Goal: Task Accomplishment & Management: Manage account settings

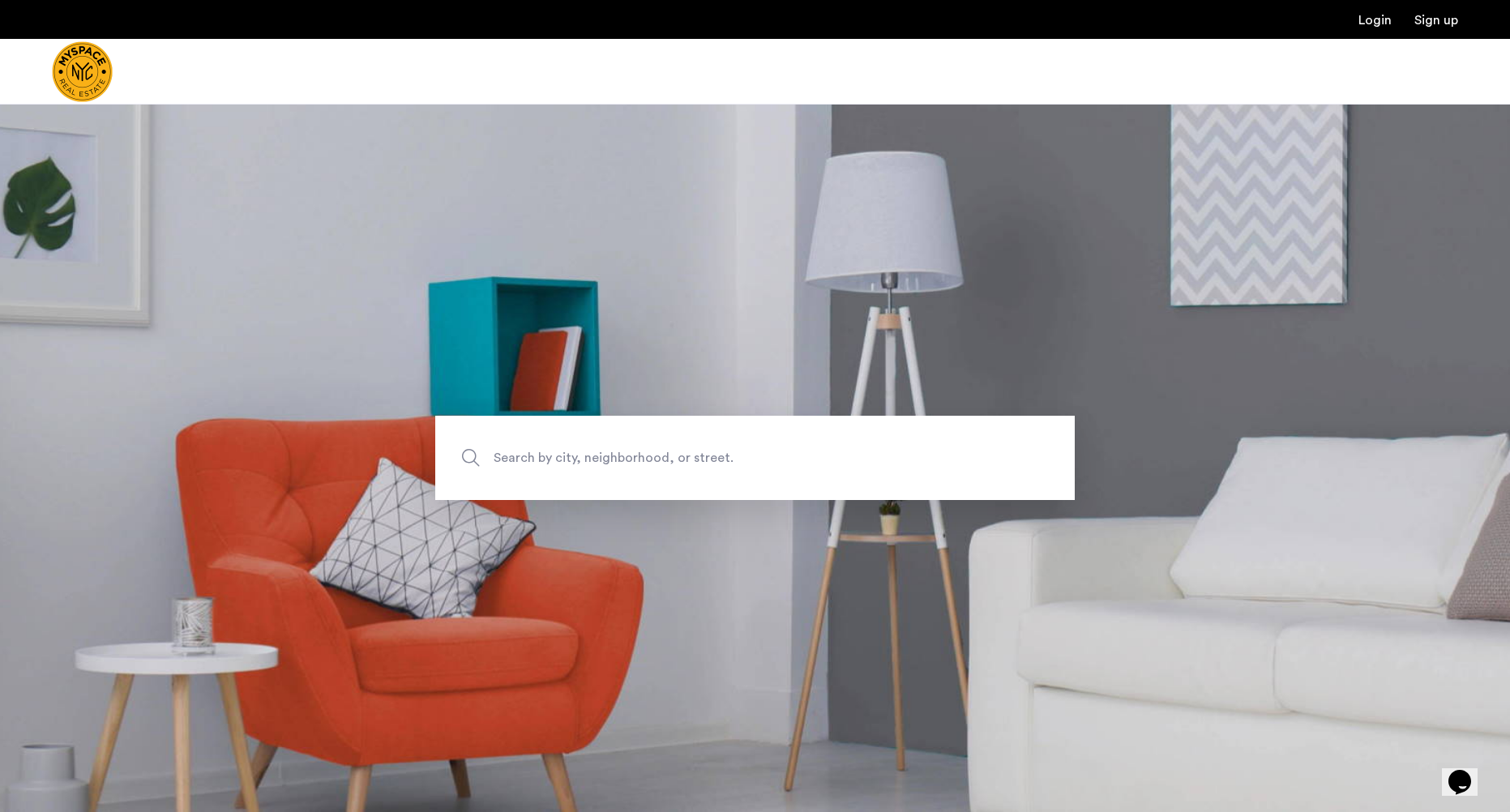
drag, startPoint x: 93, startPoint y: 494, endPoint x: 129, endPoint y: 494, distance: 36.0
click at [95, 494] on div "Search by city, neighborhood, or street." at bounding box center [755, 458] width 1510 height 84
click at [559, 481] on input "Search by city, neighborhood, or street." at bounding box center [754, 458] width 639 height 84
paste input "********"
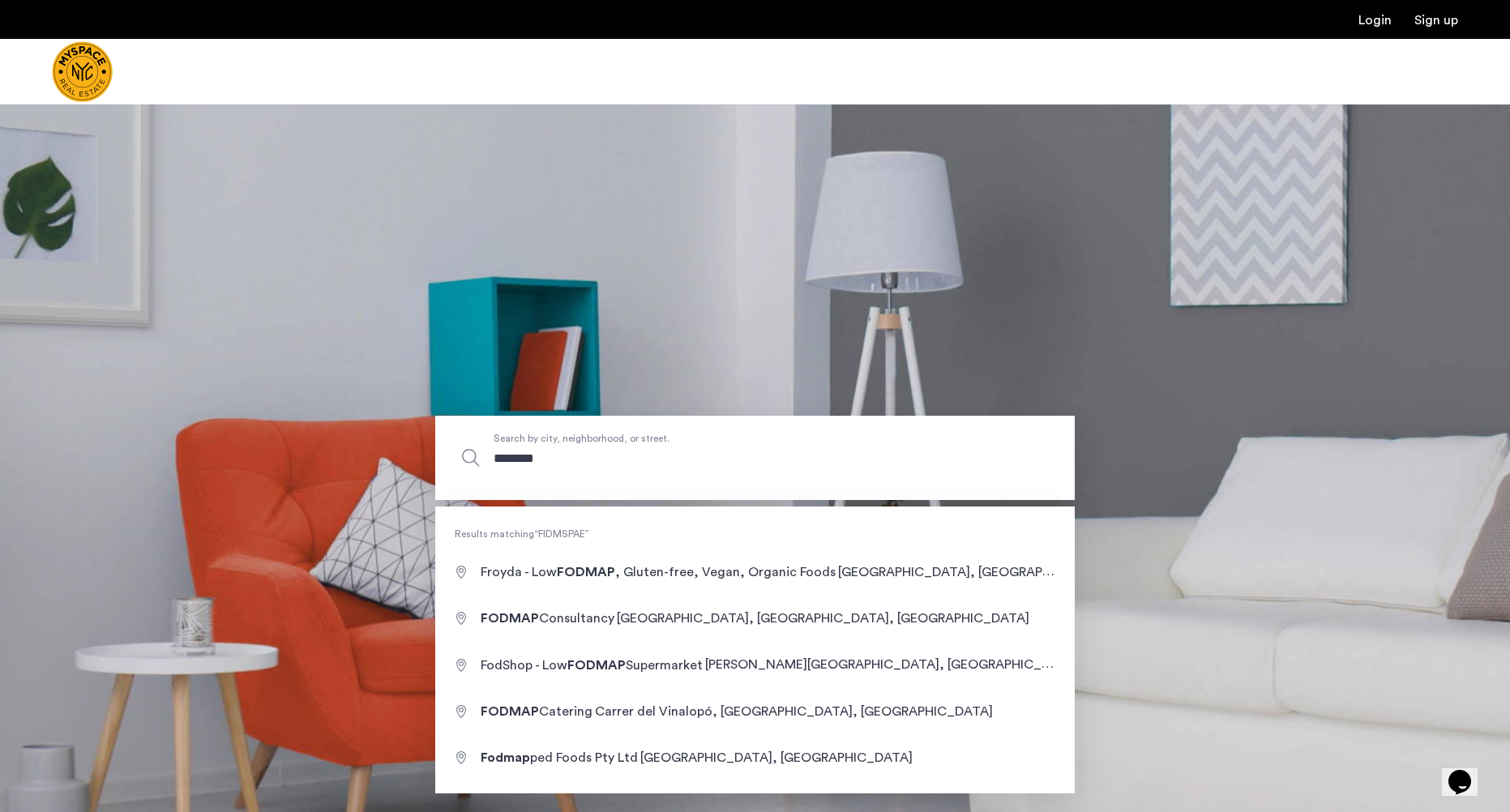
type input "********"
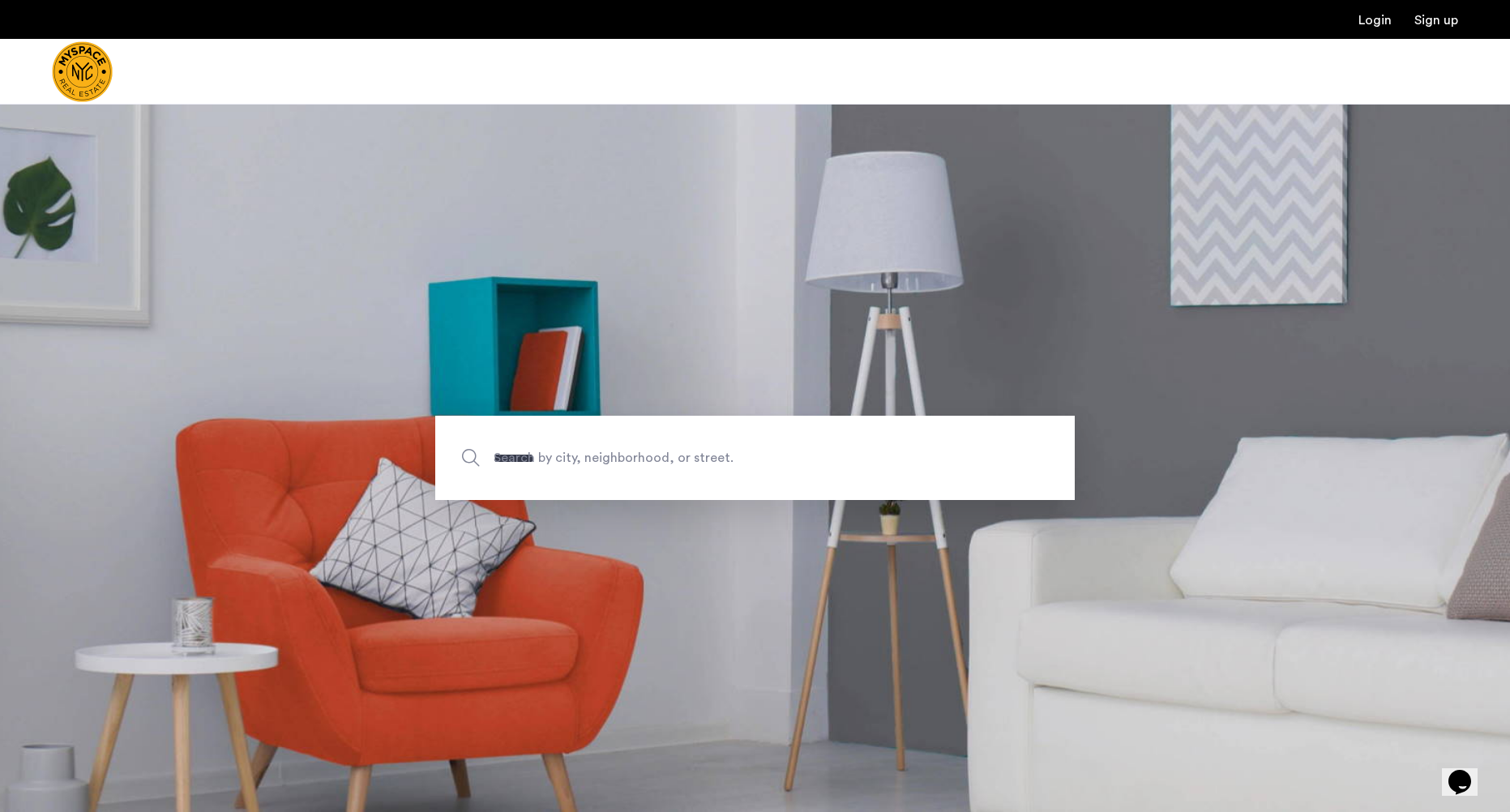
click at [88, 76] on img "Cazamio Logo" at bounding box center [82, 72] width 61 height 61
click at [73, 53] on img "Cazamio Logo" at bounding box center [82, 72] width 61 height 61
click at [1218, 20] on ul "Login Sign up" at bounding box center [754, 19] width 1406 height 19
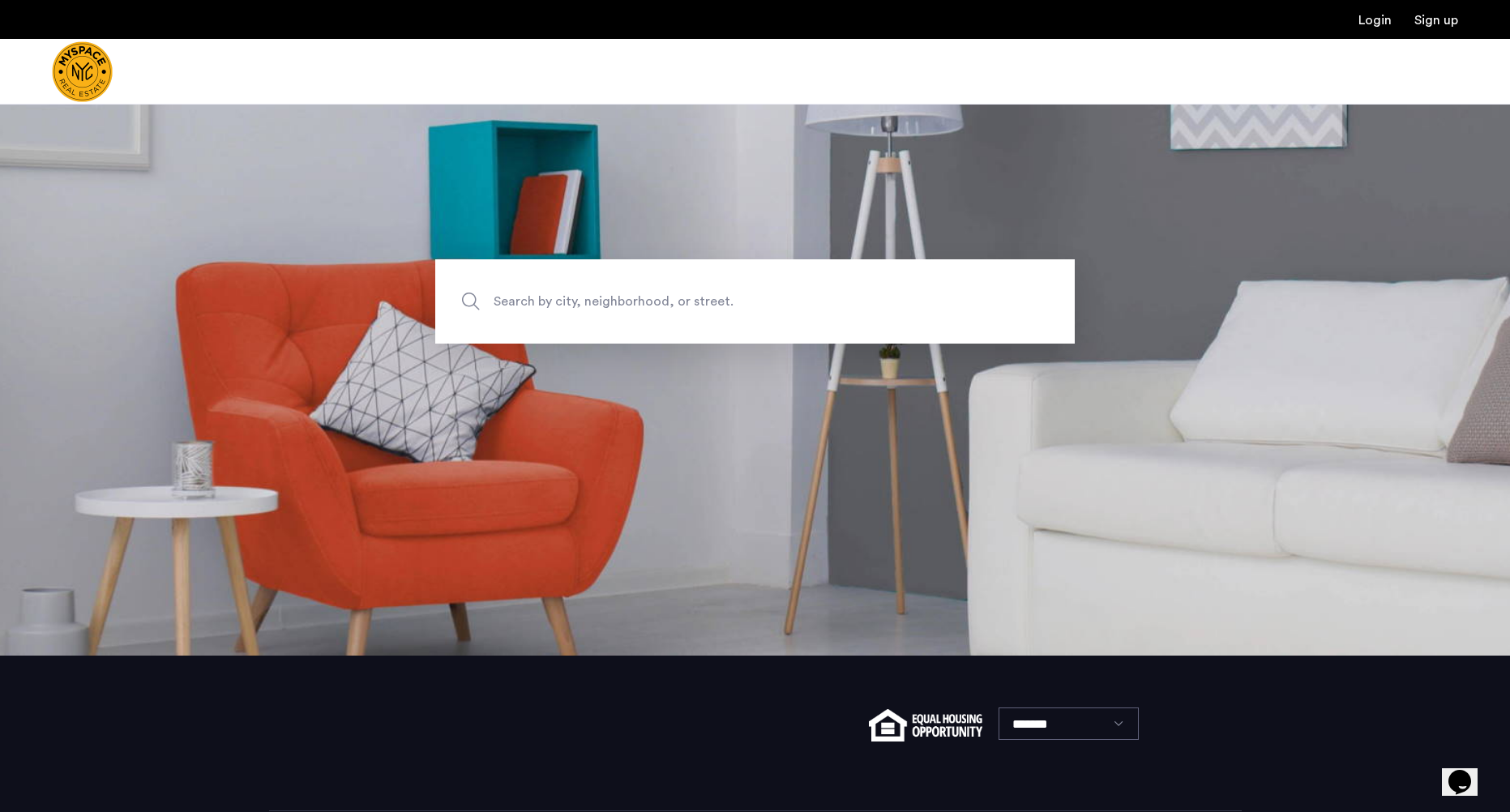
scroll to position [236, 0]
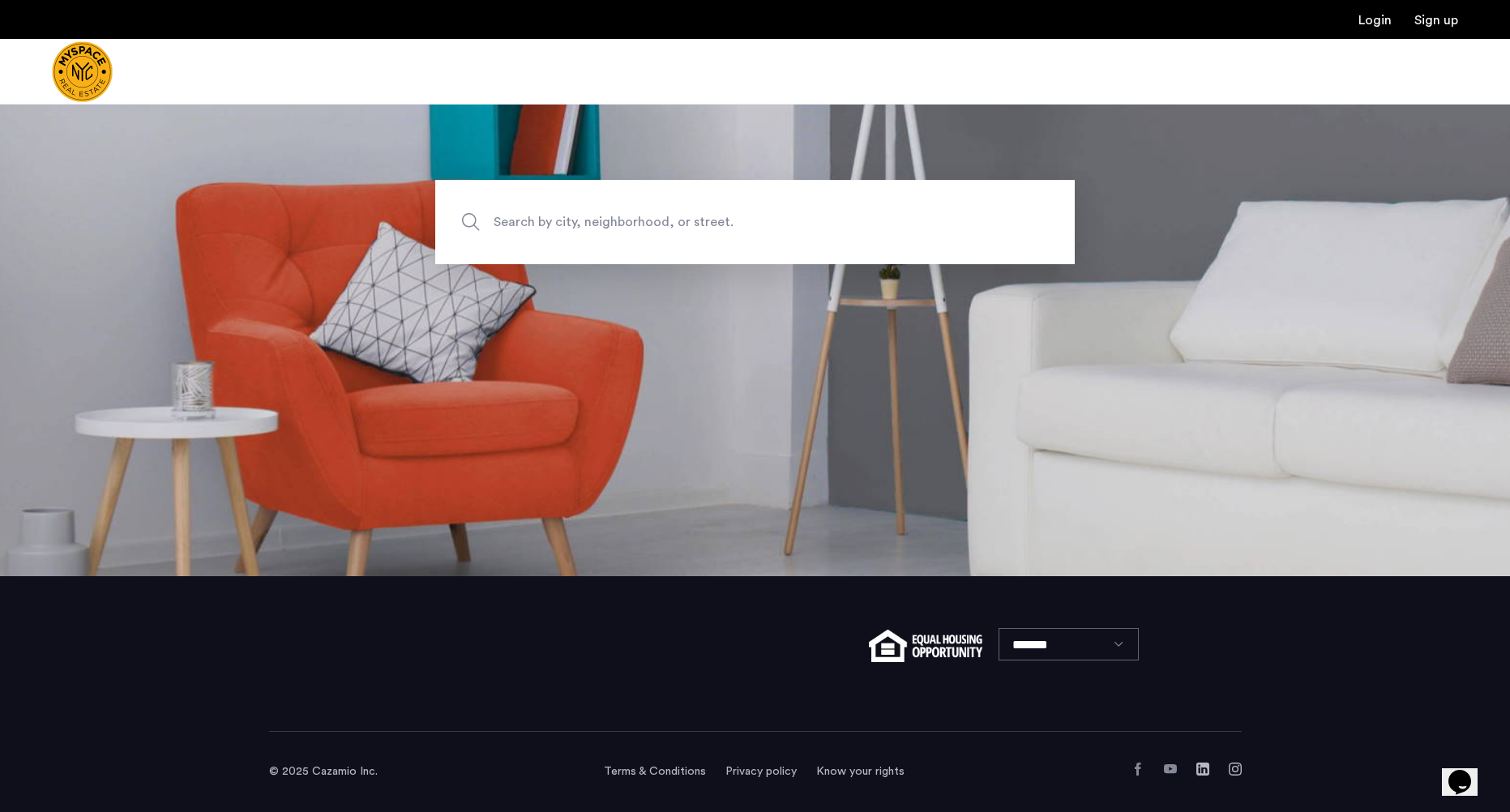
click at [76, 83] on img "Cazamio Logo" at bounding box center [82, 72] width 61 height 61
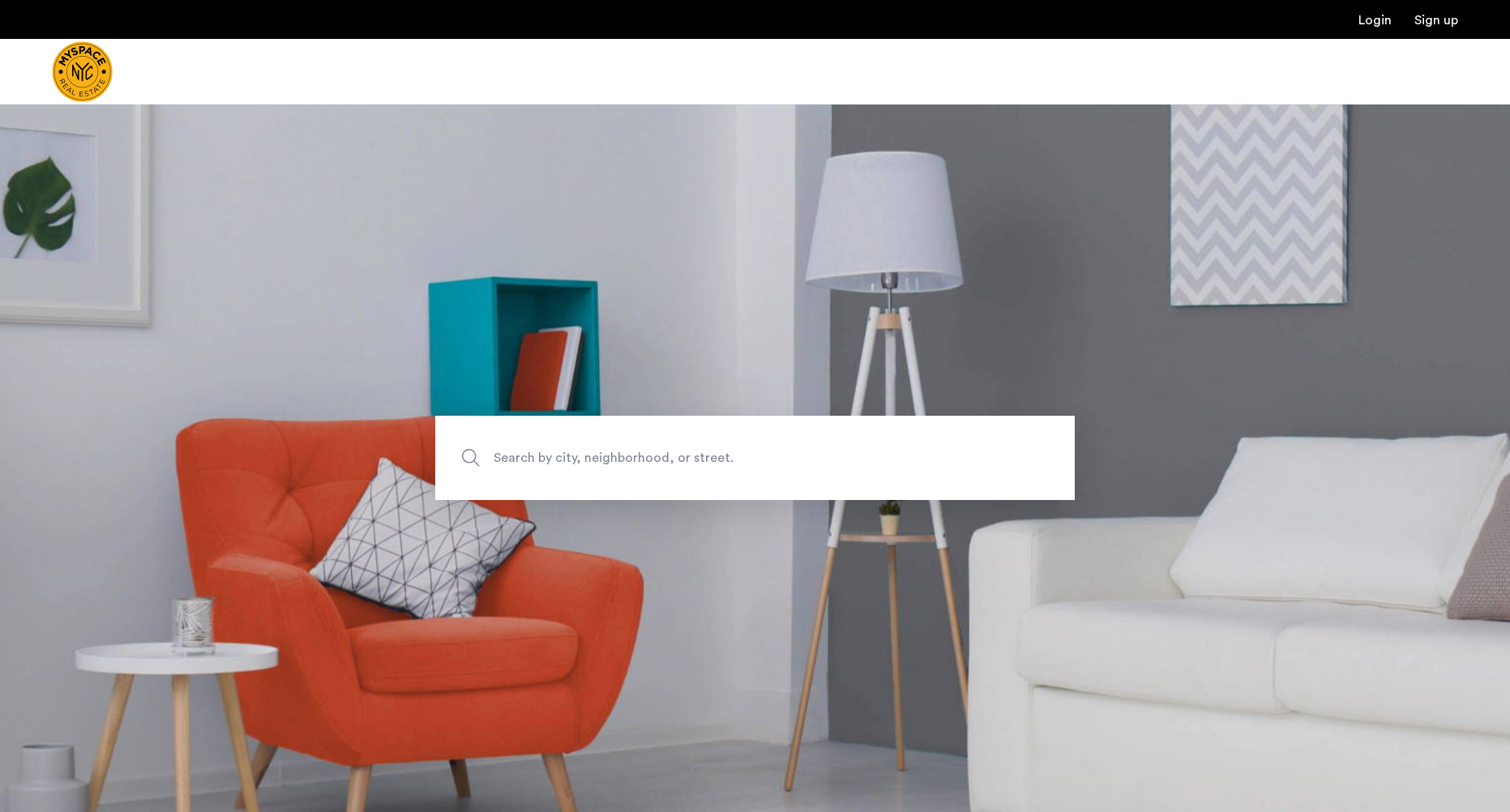
click at [82, 72] on img "Cazamio Logo" at bounding box center [82, 72] width 61 height 61
click at [156, 115] on app-root "Login Sign up Price Fee Availability Beds Baths Subway Neighborhoods Building a…" at bounding box center [755, 524] width 1510 height 1047
click at [81, 64] on img "Cazamio Logo" at bounding box center [82, 72] width 61 height 61
click at [263, 109] on app-root "Login Sign up Price Fee Availability Beds Baths Subway Neighborhoods Building a…" at bounding box center [755, 524] width 1510 height 1047
click at [1391, 3] on div "Login Sign up" at bounding box center [755, 19] width 1510 height 39
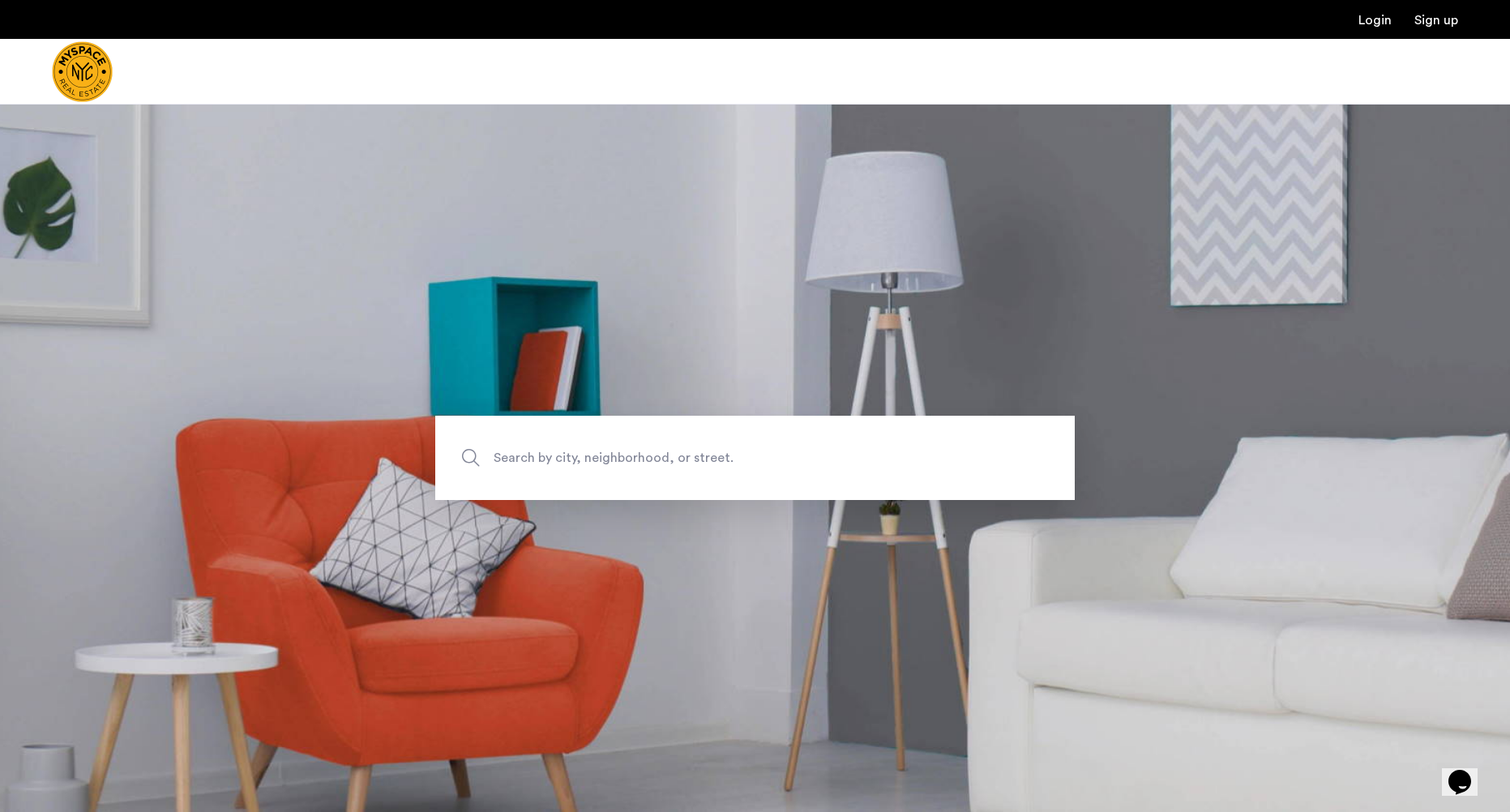
click at [1384, 16] on link "Login" at bounding box center [1374, 20] width 33 height 13
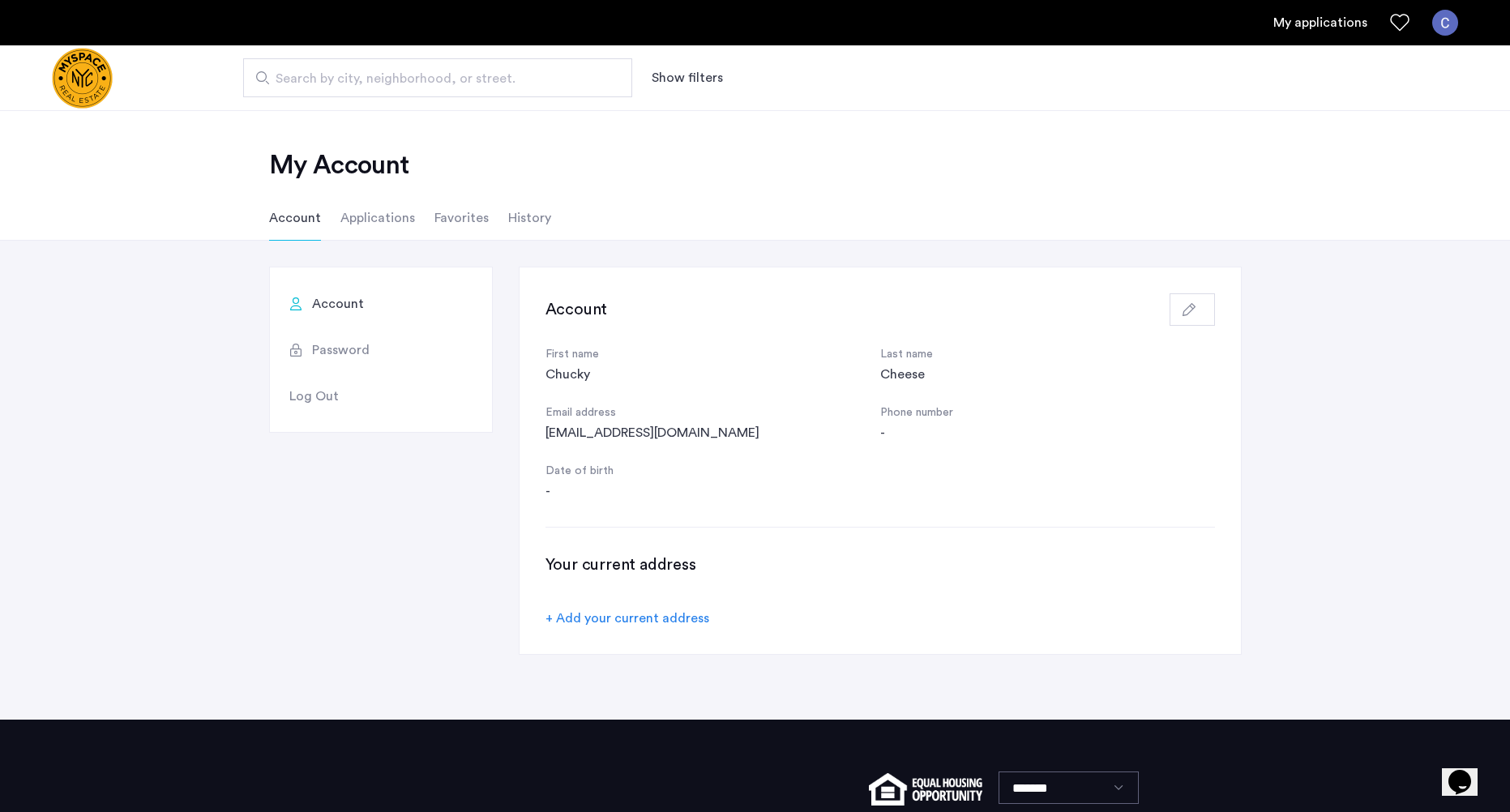
click at [60, 78] on img "Cazamio logo" at bounding box center [82, 78] width 61 height 61
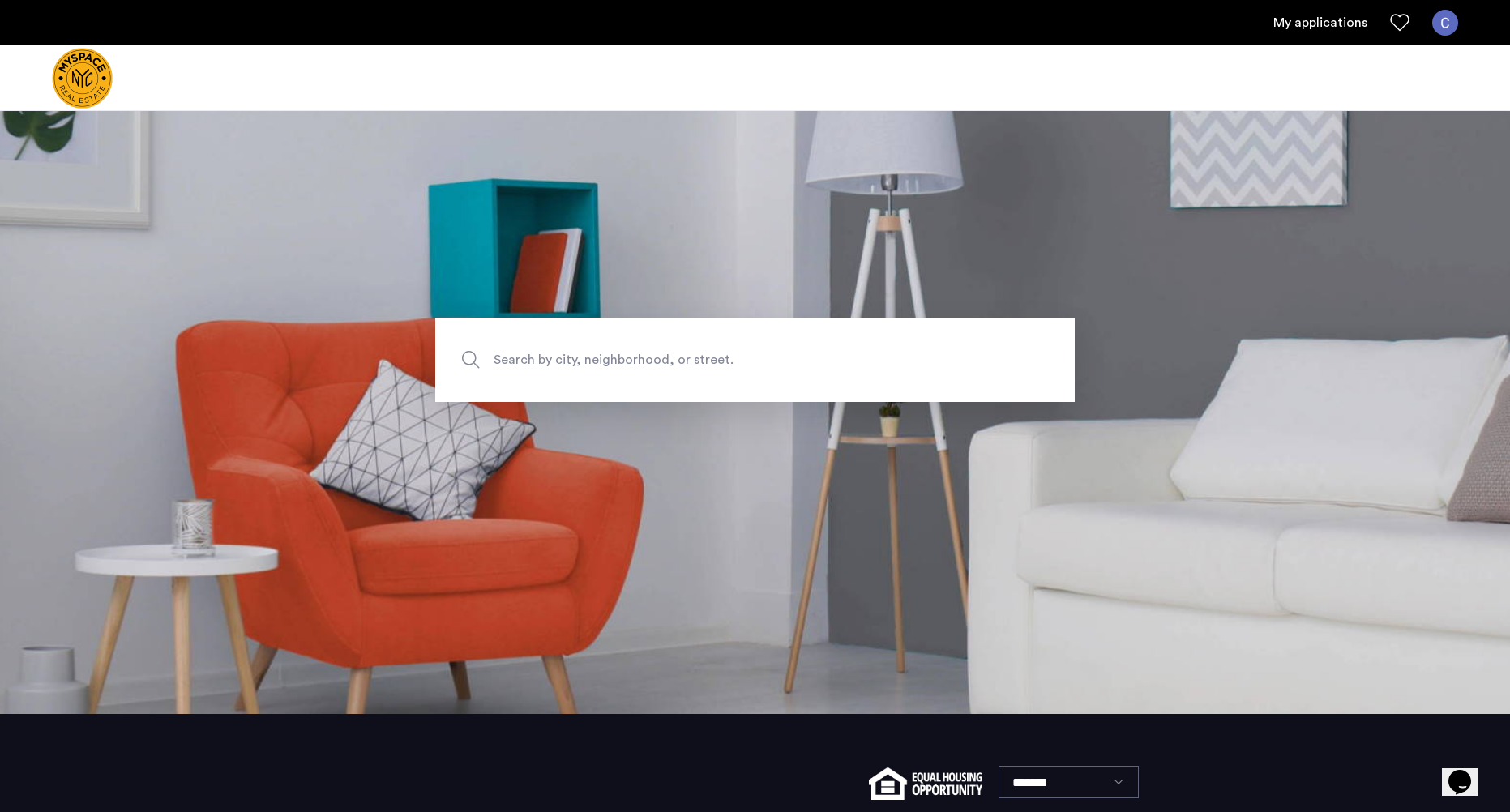
scroll to position [243, 0]
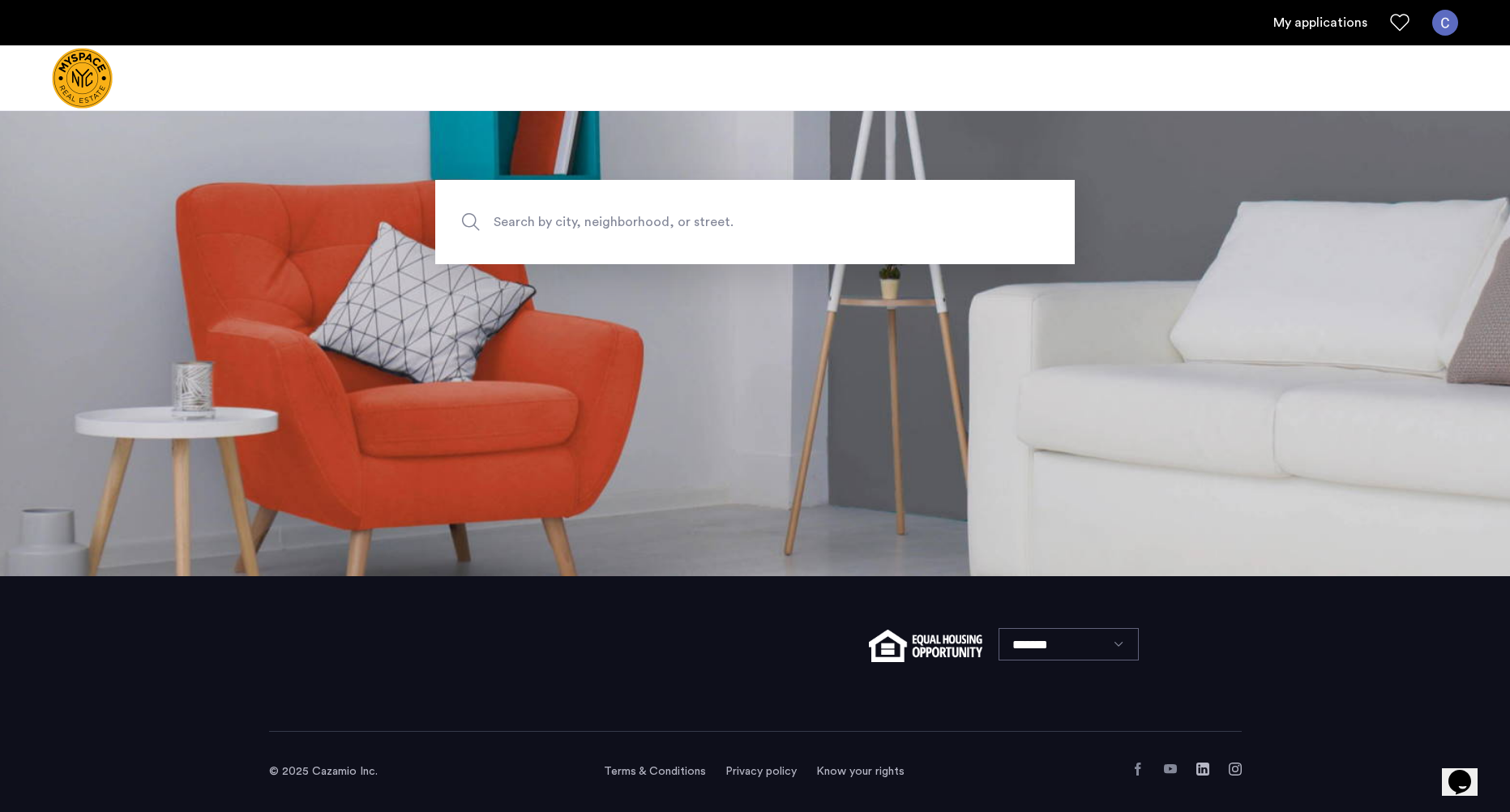
click at [1031, 642] on select "*******" at bounding box center [1068, 644] width 140 height 32
